Goal: Information Seeking & Learning: Learn about a topic

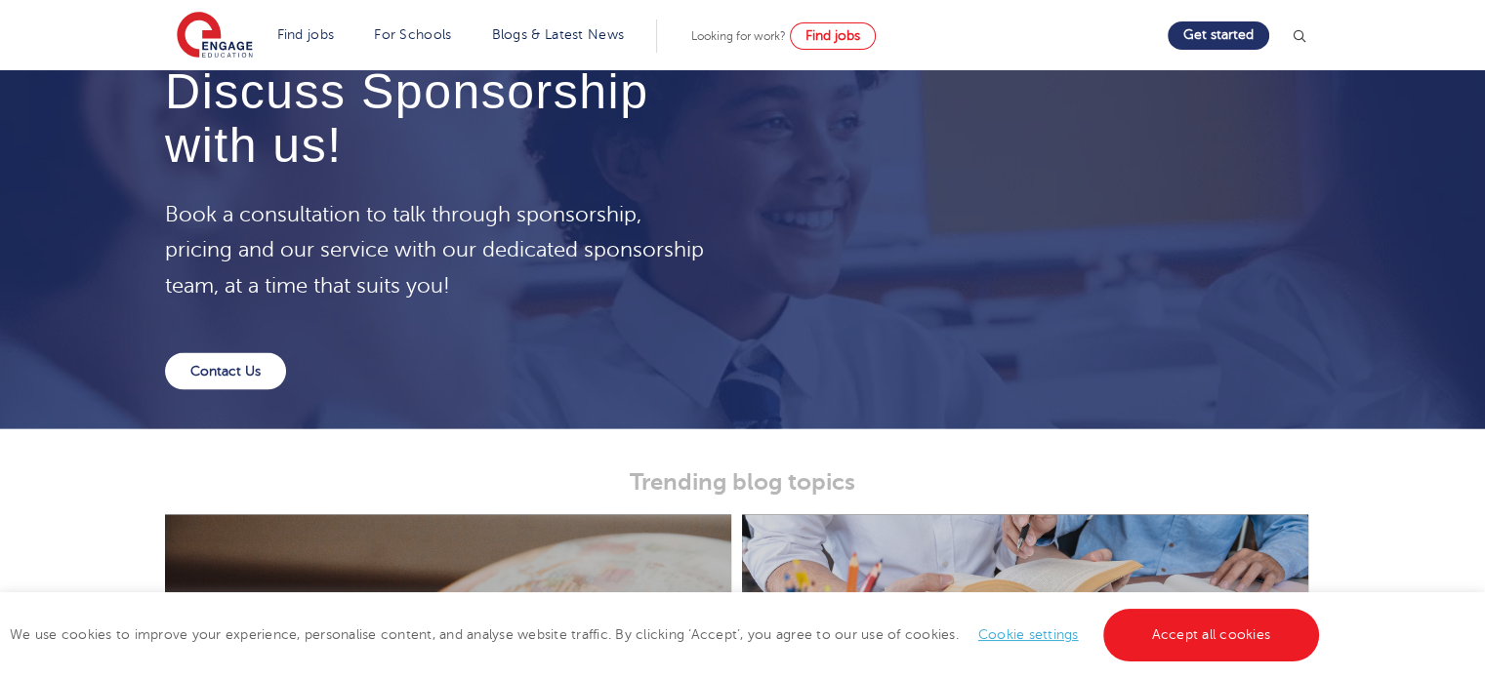
scroll to position [3432, 0]
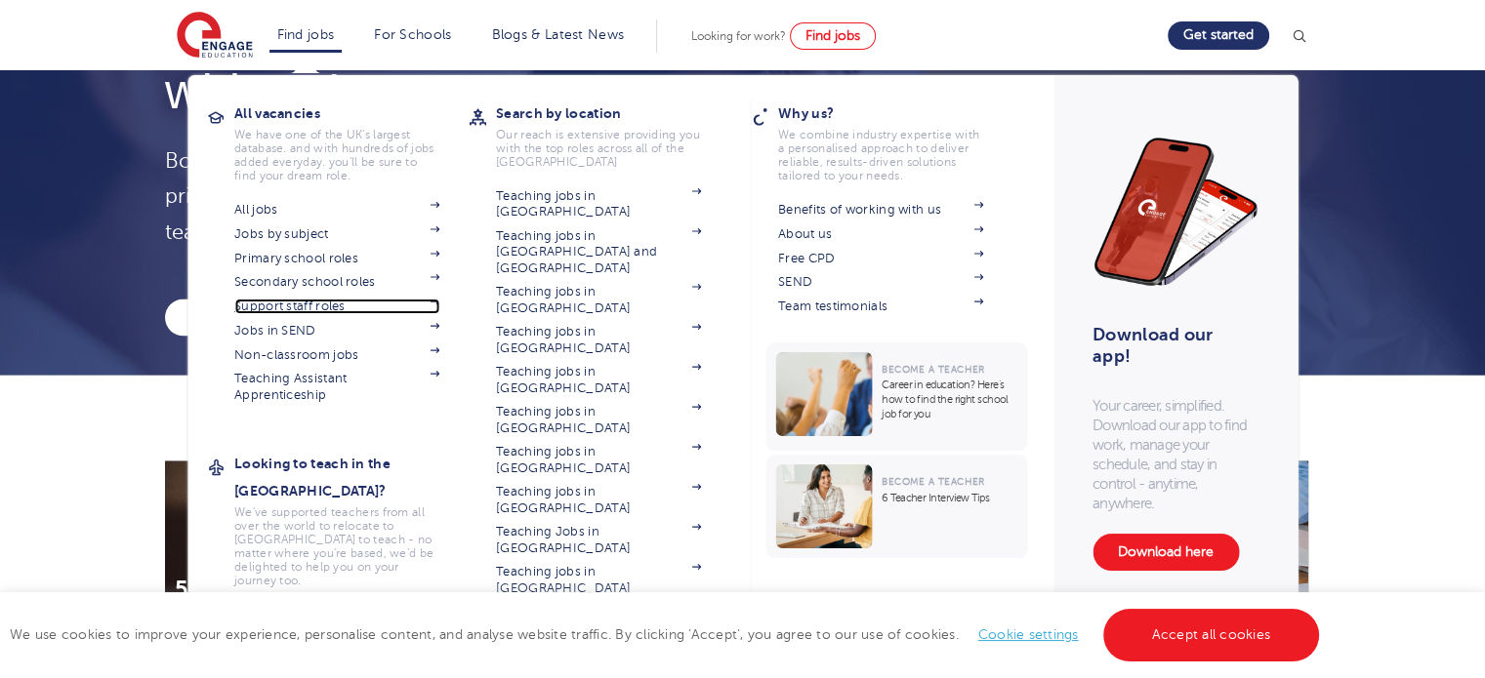
click at [328, 312] on link "Support staff roles" at bounding box center [336, 307] width 205 height 16
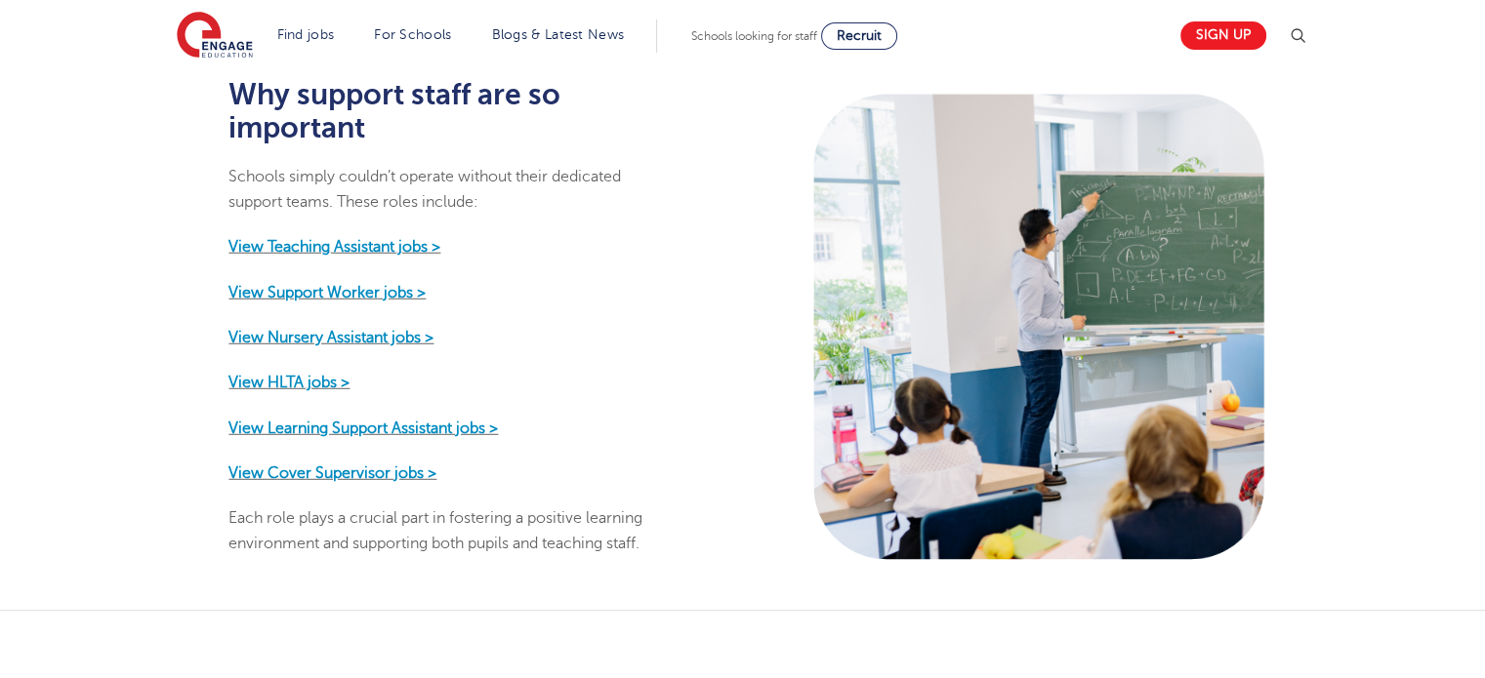
scroll to position [968, 0]
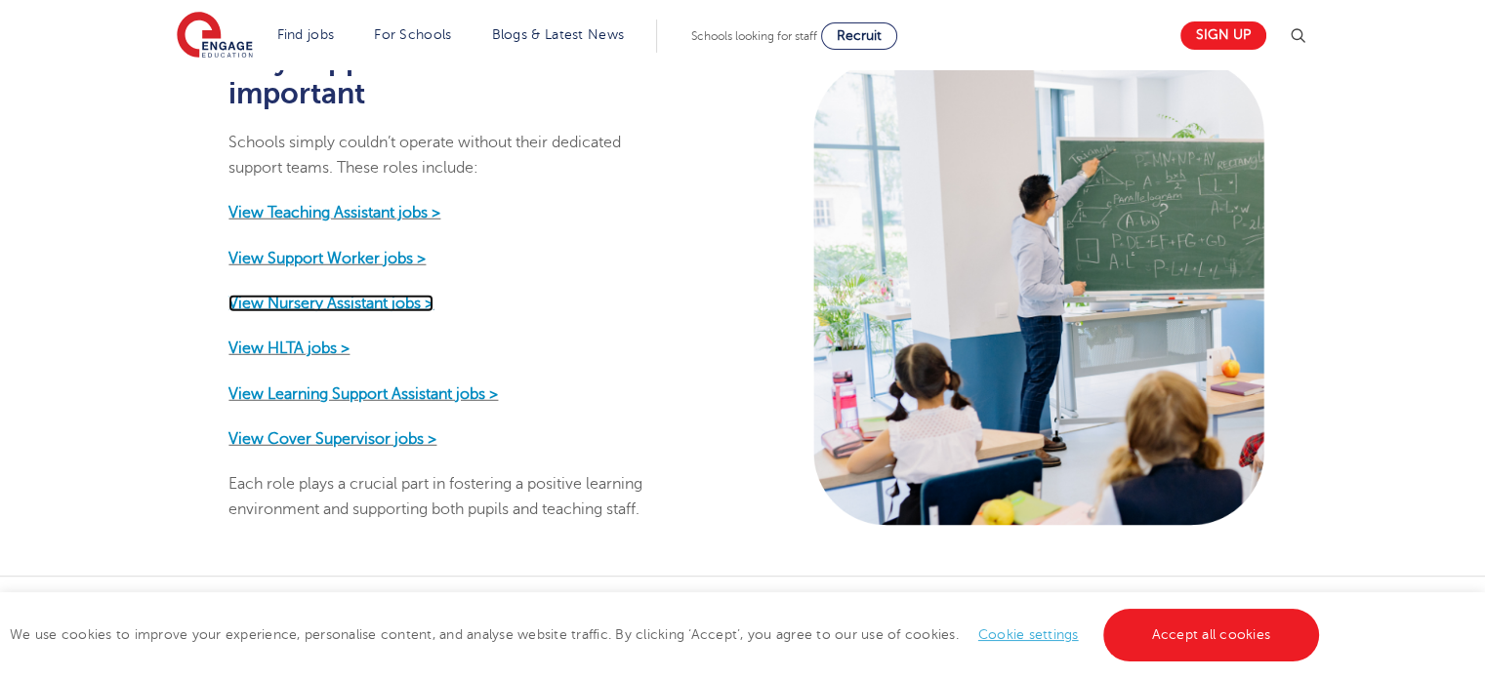
click at [364, 295] on strong "View Nursery Assistant jobs >" at bounding box center [330, 304] width 205 height 18
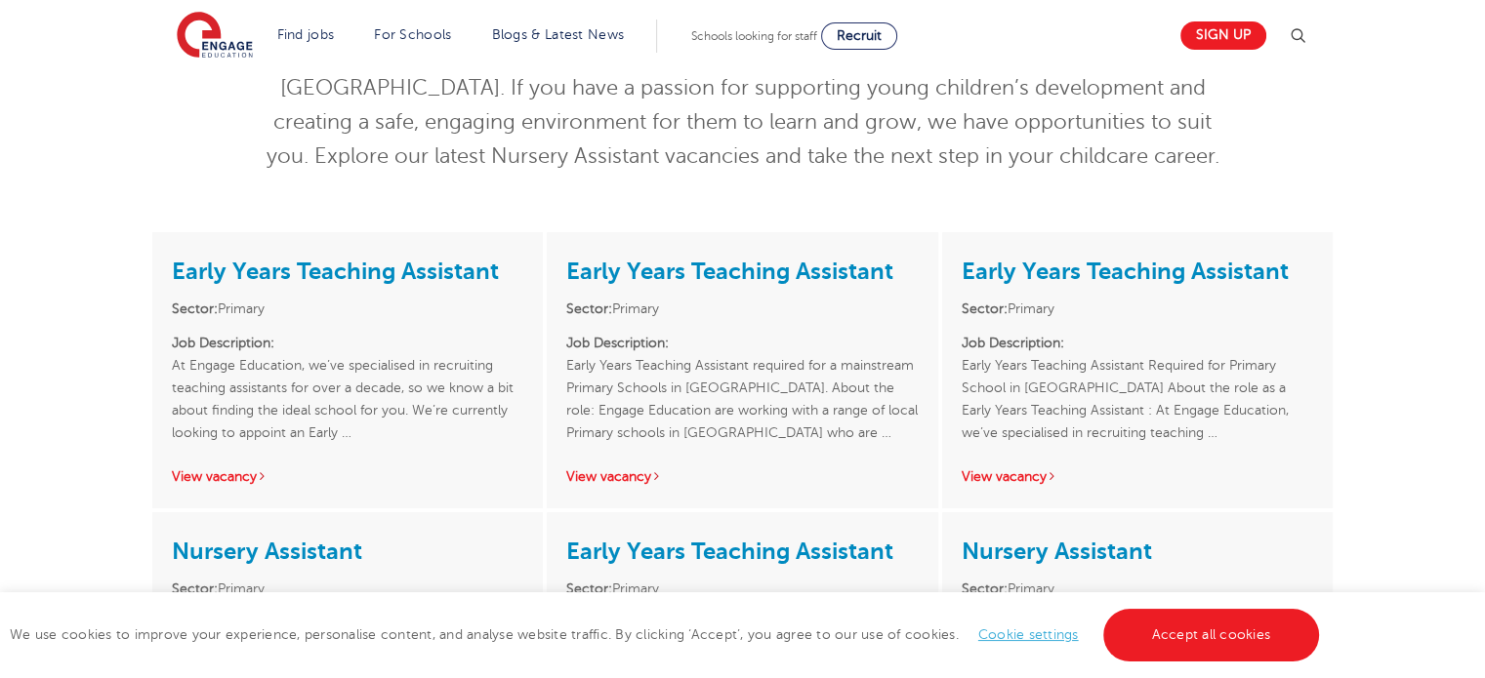
scroll to position [193, 0]
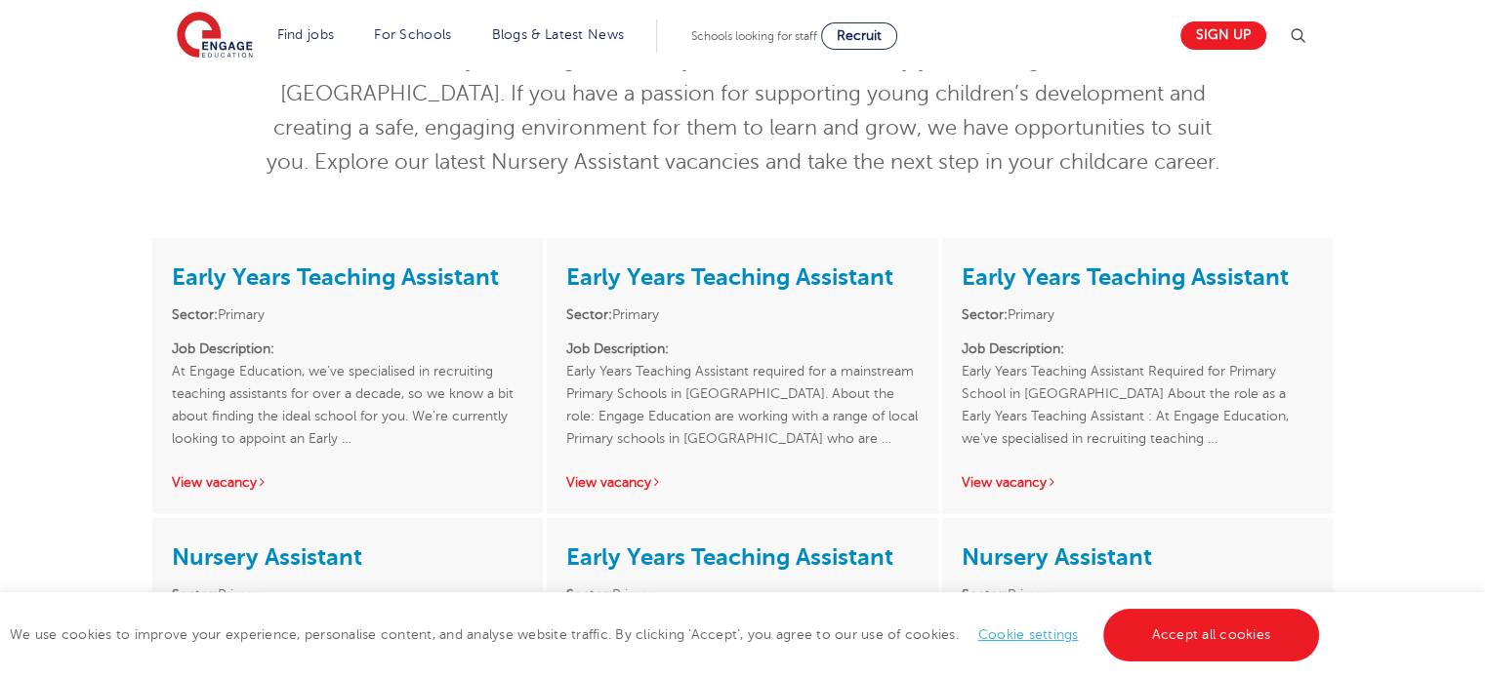
drag, startPoint x: 1498, startPoint y: 177, endPoint x: 1458, endPoint y: 245, distance: 79.2
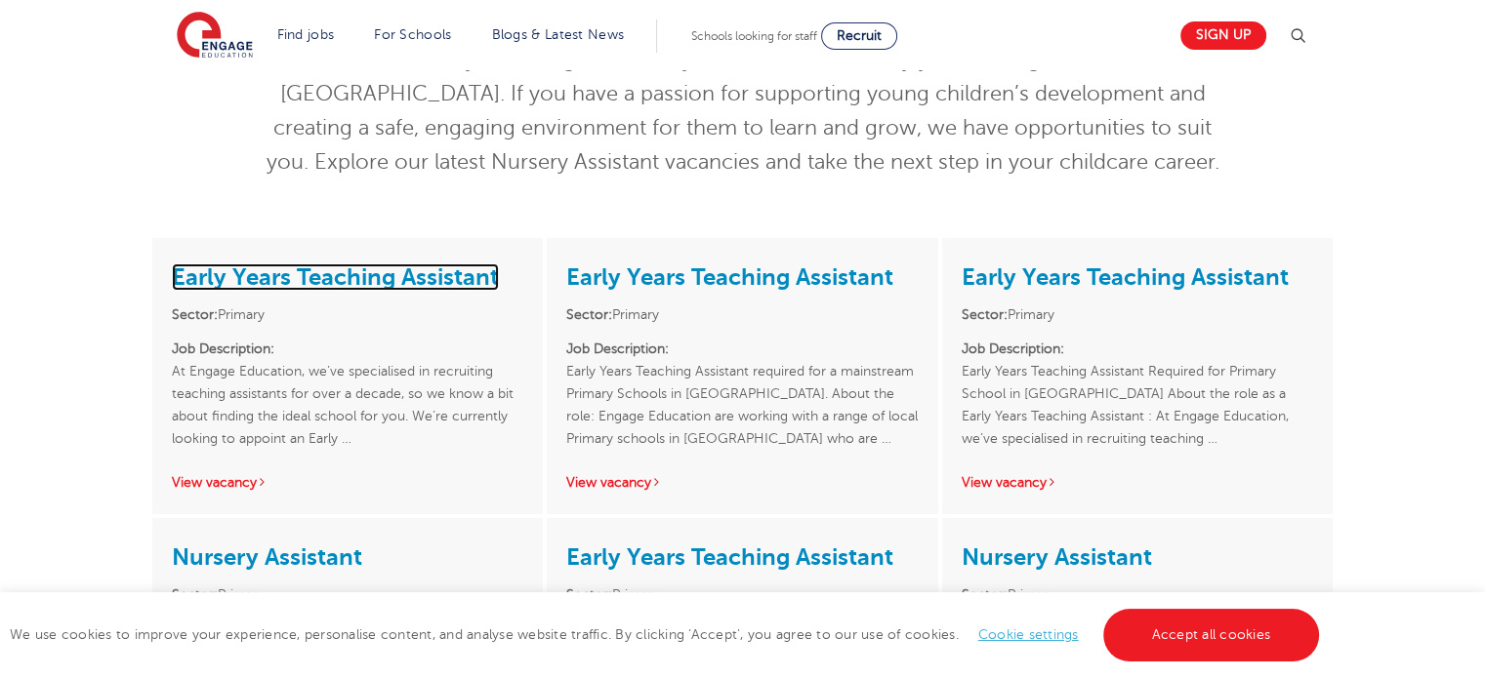
click at [424, 271] on link "Early Years Teaching Assistant" at bounding box center [335, 277] width 327 height 27
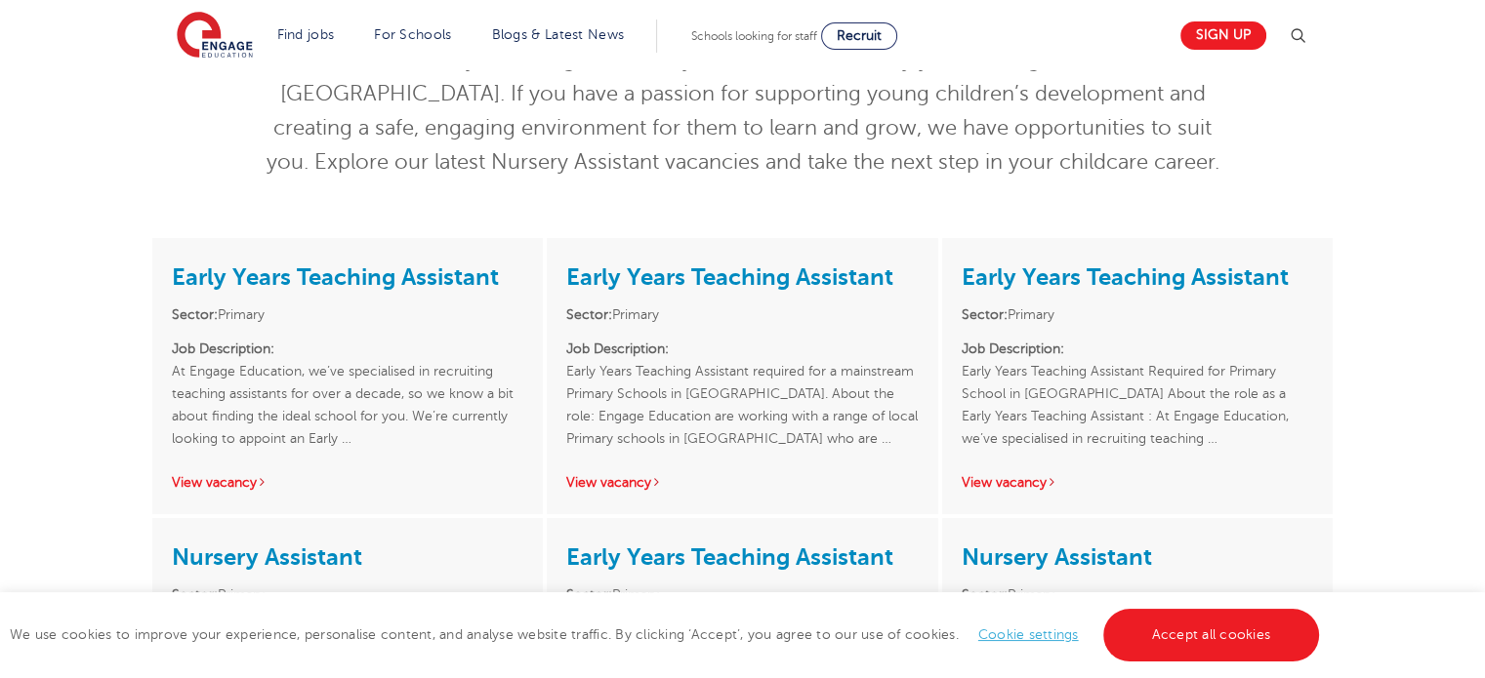
click at [535, 395] on div "Early Years Teaching Assistant Sector: Primary Job Description: At Engage Educa…" at bounding box center [347, 376] width 390 height 276
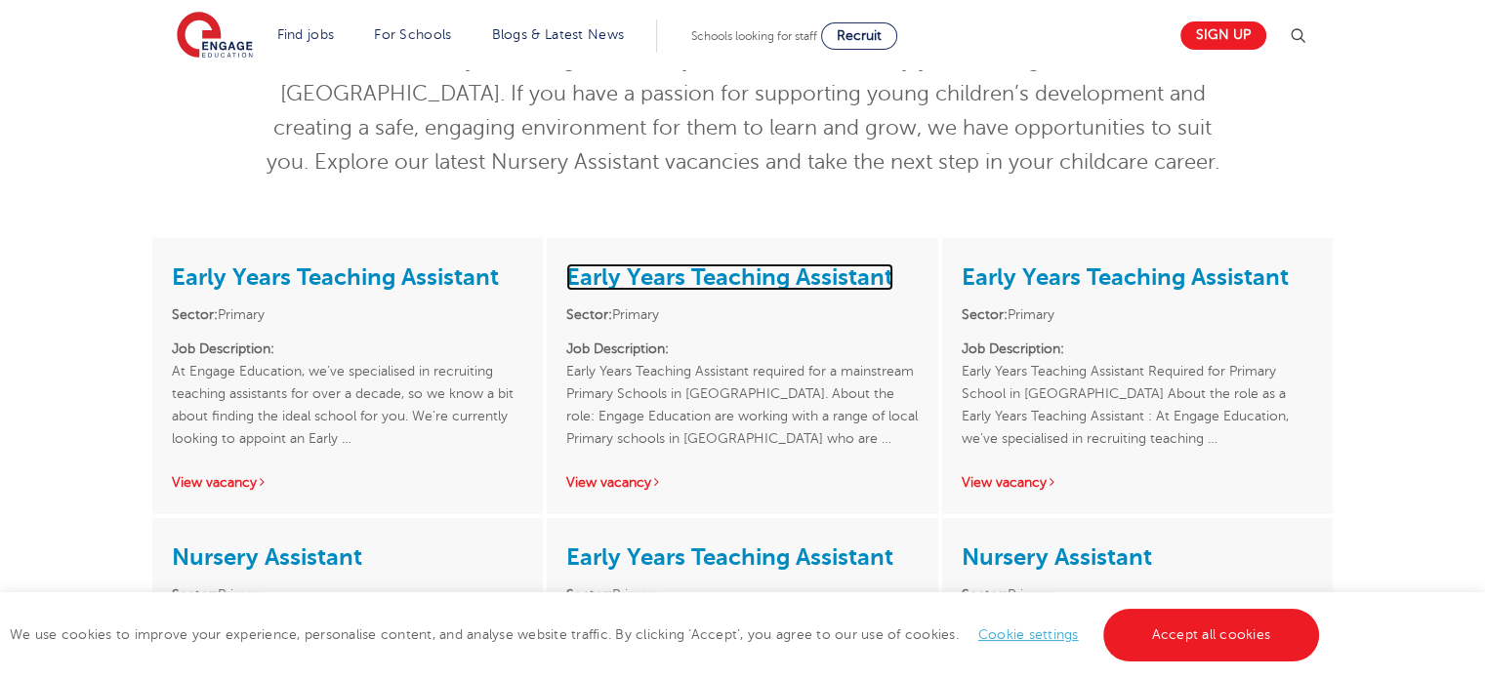
click at [800, 277] on link "Early Years Teaching Assistant" at bounding box center [729, 277] width 327 height 27
